Goal: Find specific page/section: Find specific page/section

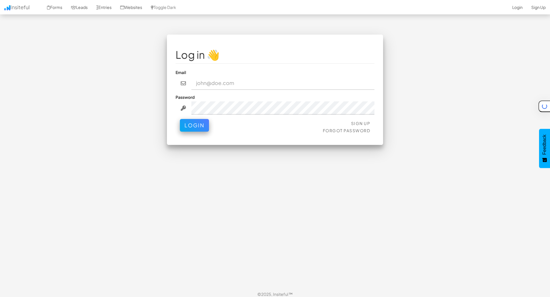
click at [218, 83] on input "email" at bounding box center [282, 83] width 183 height 13
click at [232, 83] on input "email" at bounding box center [282, 83] width 183 height 13
click at [0, 296] on com-1password-button at bounding box center [0, 301] width 0 height 0
type input "admin@herenow.health"
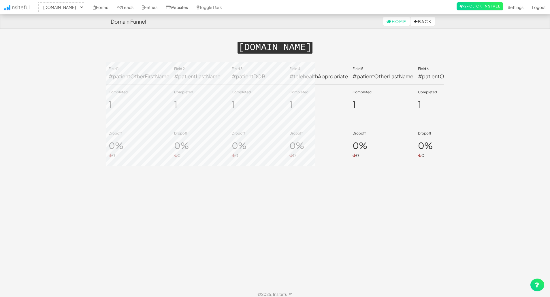
select select "2389"
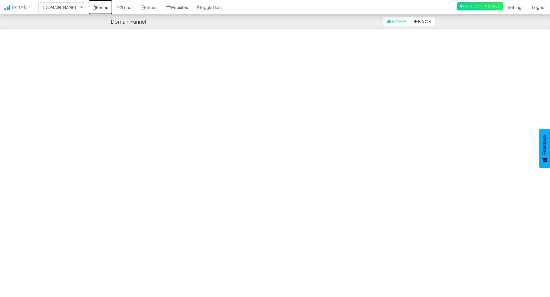
click at [112, 6] on link "Forms" at bounding box center [100, 7] width 24 height 14
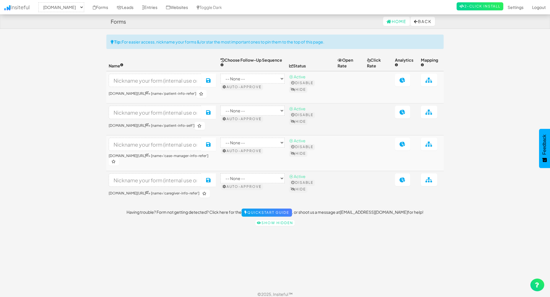
select select "2389"
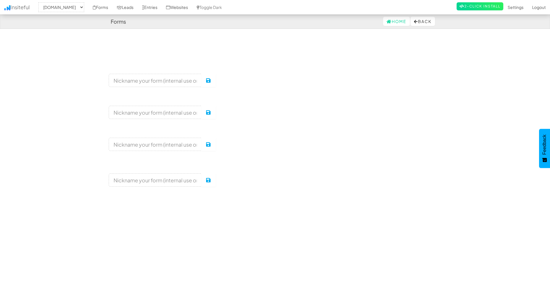
click at [256, 78] on select "-- None --" at bounding box center [252, 79] width 64 height 10
click at [161, 72] on td "Save [DOMAIN_NAME][URL] > [name='patient-info-refer']" at bounding box center [162, 87] width 112 height 32
click at [413, 24] on button "Back" at bounding box center [422, 21] width 24 height 9
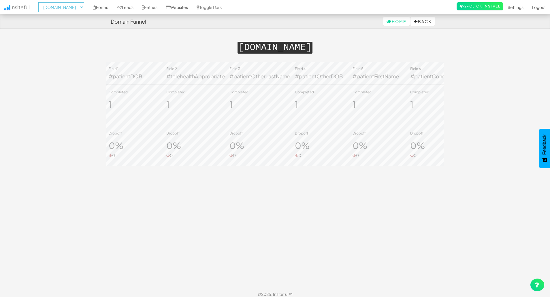
click at [84, 10] on select "-- None -- herenow-production.up.railway.app signup.herenow.health" at bounding box center [61, 7] width 46 height 10
select select "2385"
click at [40, 2] on select "-- None -- herenow-production.up.railway.app signup.herenow.health" at bounding box center [61, 7] width 46 height 10
select select "2385"
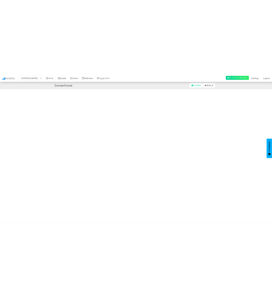
scroll to position [0, 214]
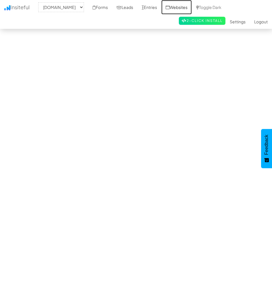
click at [192, 6] on link "Websites" at bounding box center [177, 7] width 31 height 14
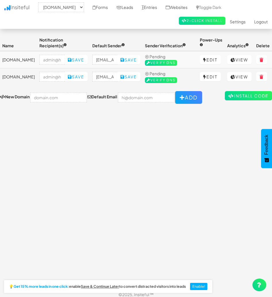
select select "2385"
